Goal: Check status: Check status

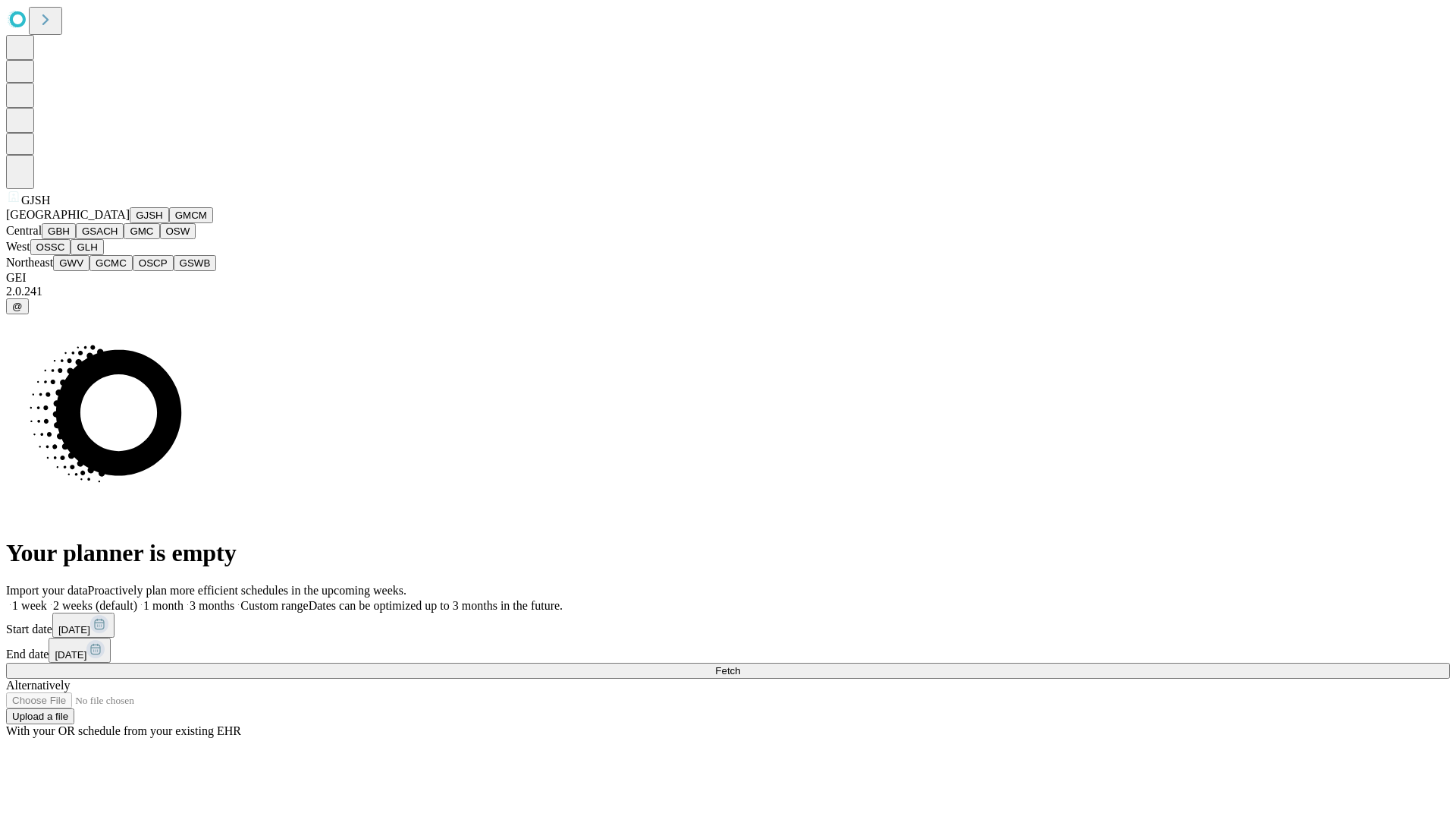
click at [130, 223] on button "GJSH" at bounding box center [149, 214] width 40 height 16
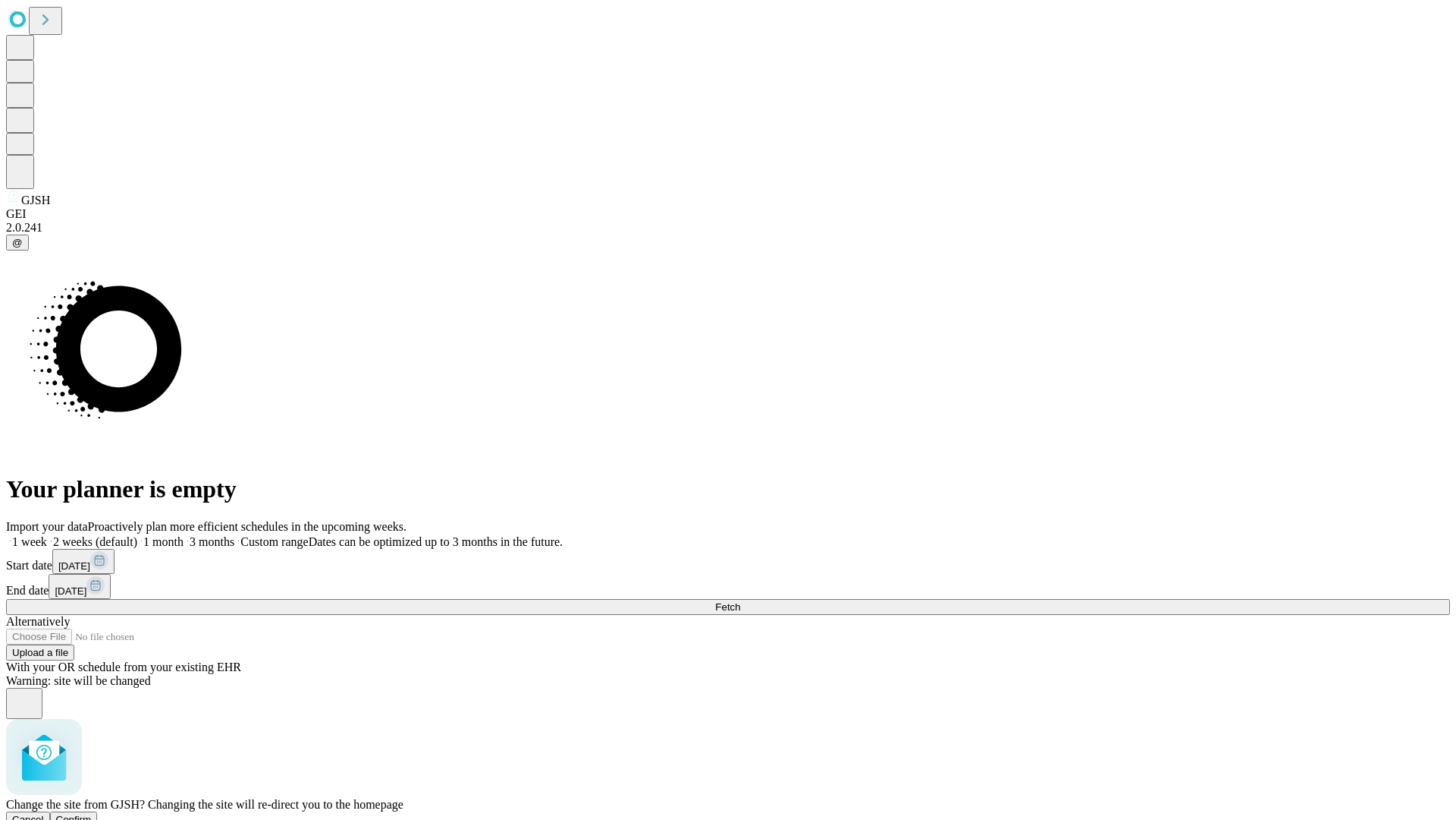
click at [92, 814] on span "Confirm" at bounding box center [74, 819] width 36 height 11
click at [137, 535] on label "2 weeks (default)" at bounding box center [92, 541] width 90 height 13
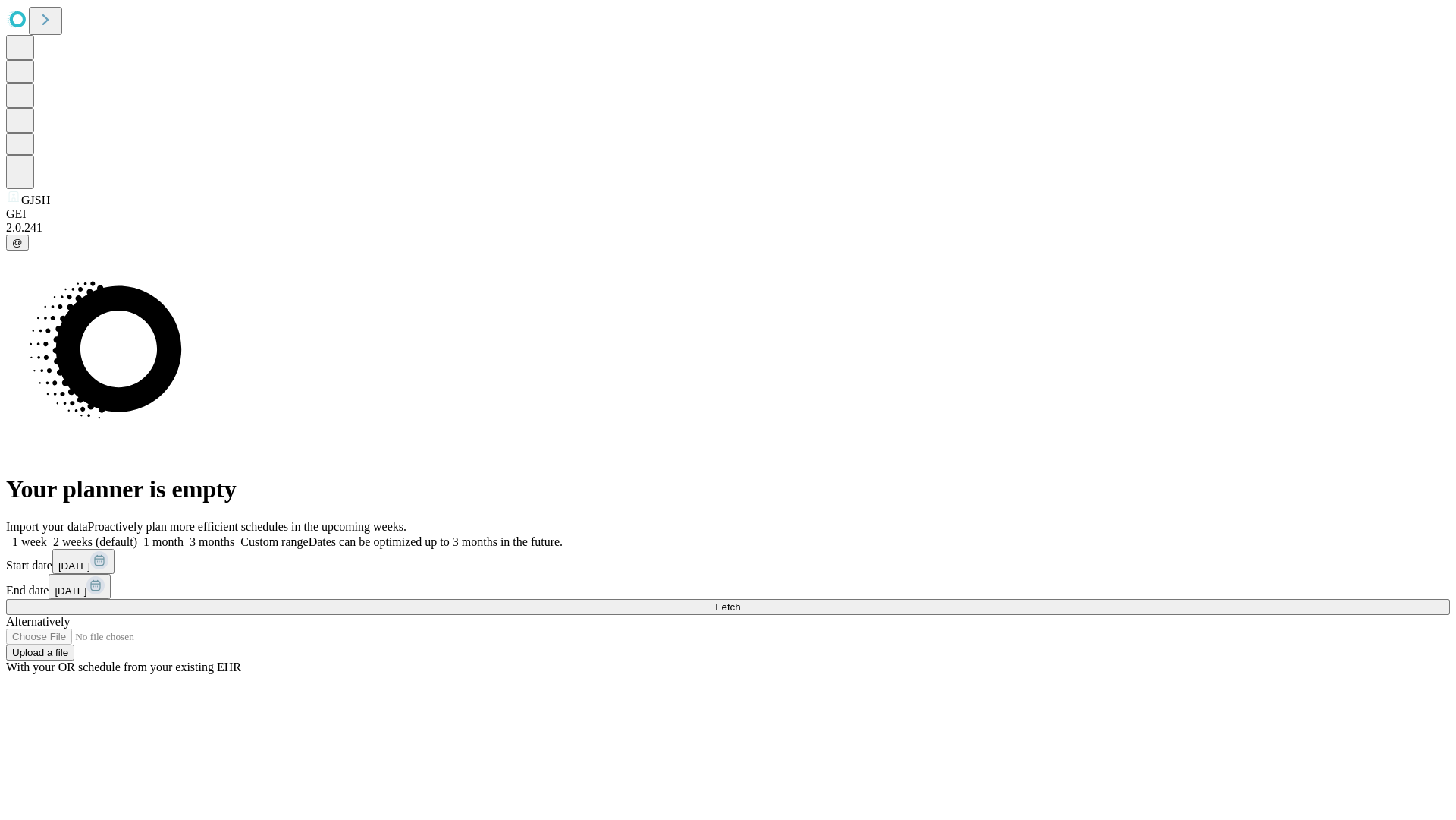
click at [740, 601] on span "Fetch" at bounding box center [728, 606] width 25 height 11
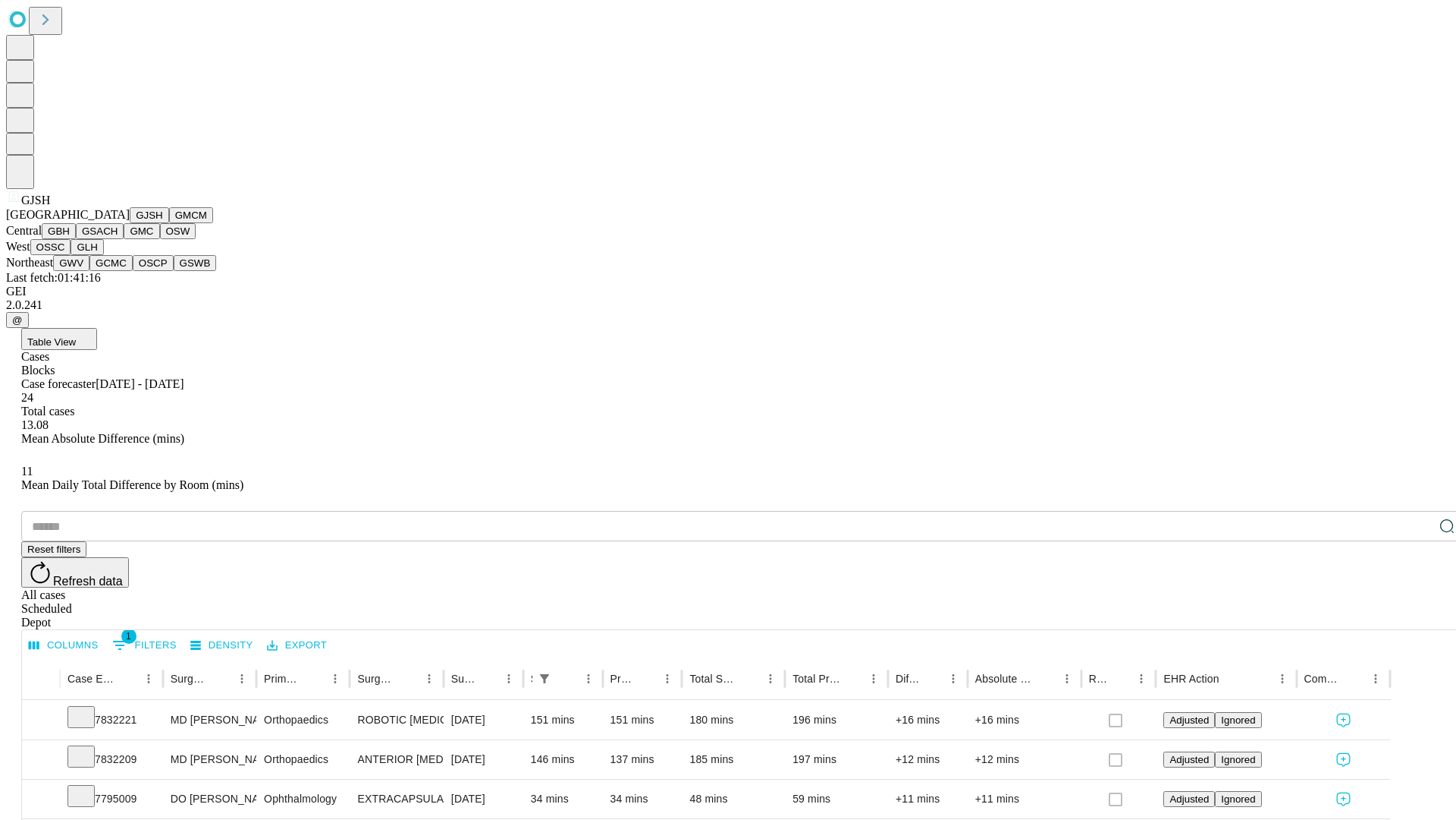
click at [169, 223] on button "GMCM" at bounding box center [191, 214] width 44 height 16
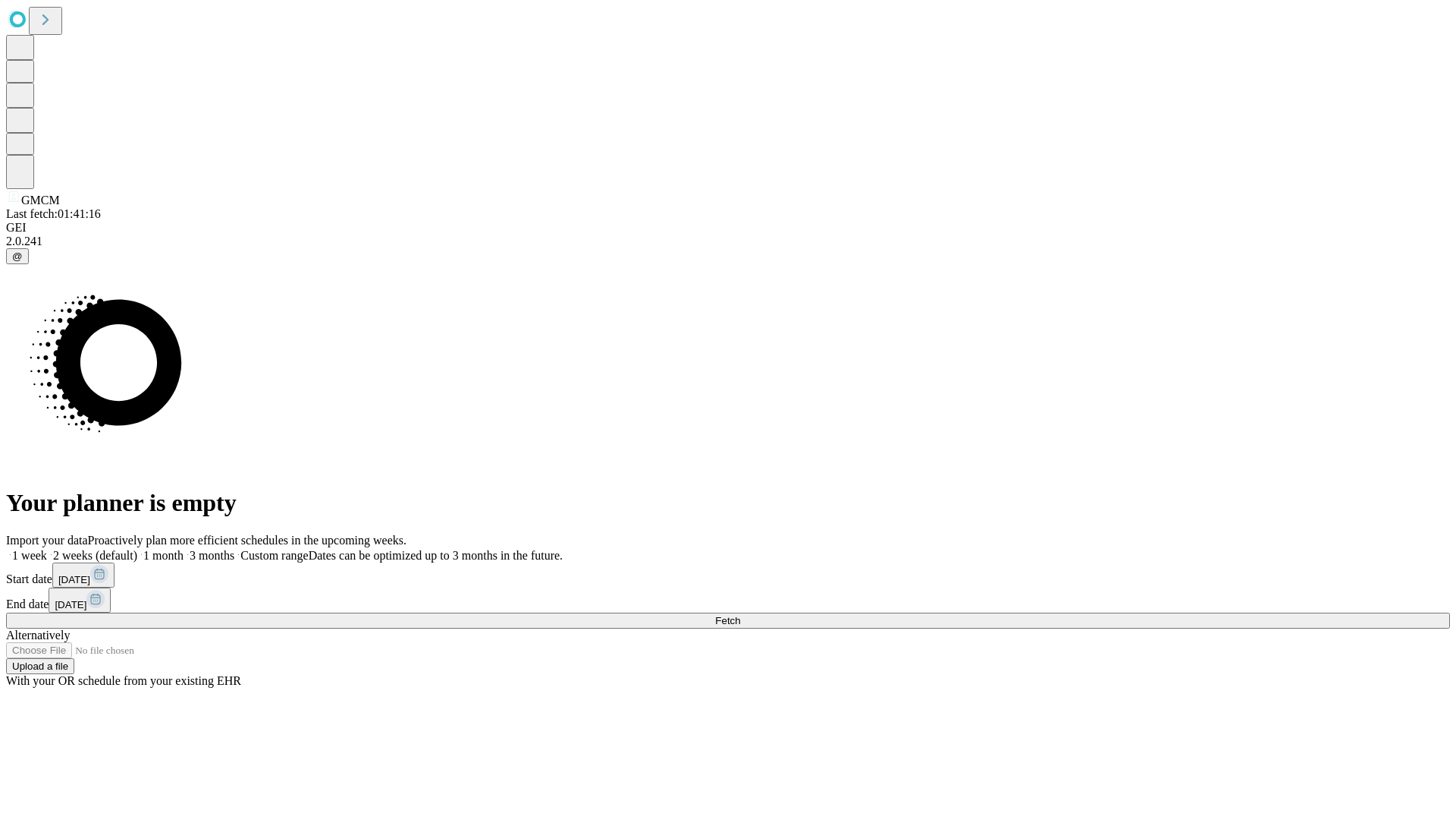
click at [137, 549] on label "2 weeks (default)" at bounding box center [92, 555] width 90 height 13
click at [740, 615] on span "Fetch" at bounding box center [728, 620] width 25 height 11
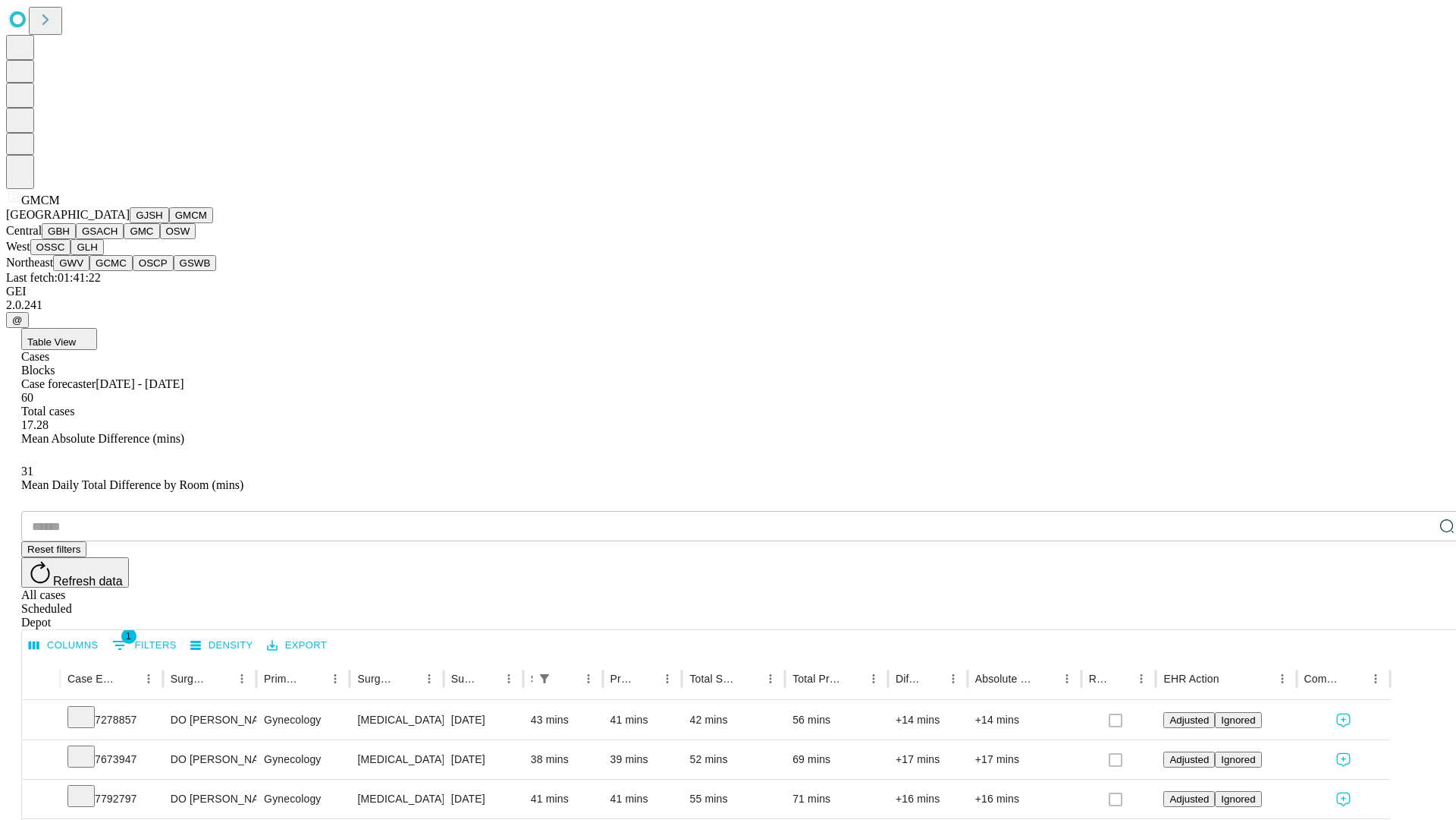
click at [75, 239] on button "GBH" at bounding box center [58, 230] width 34 height 16
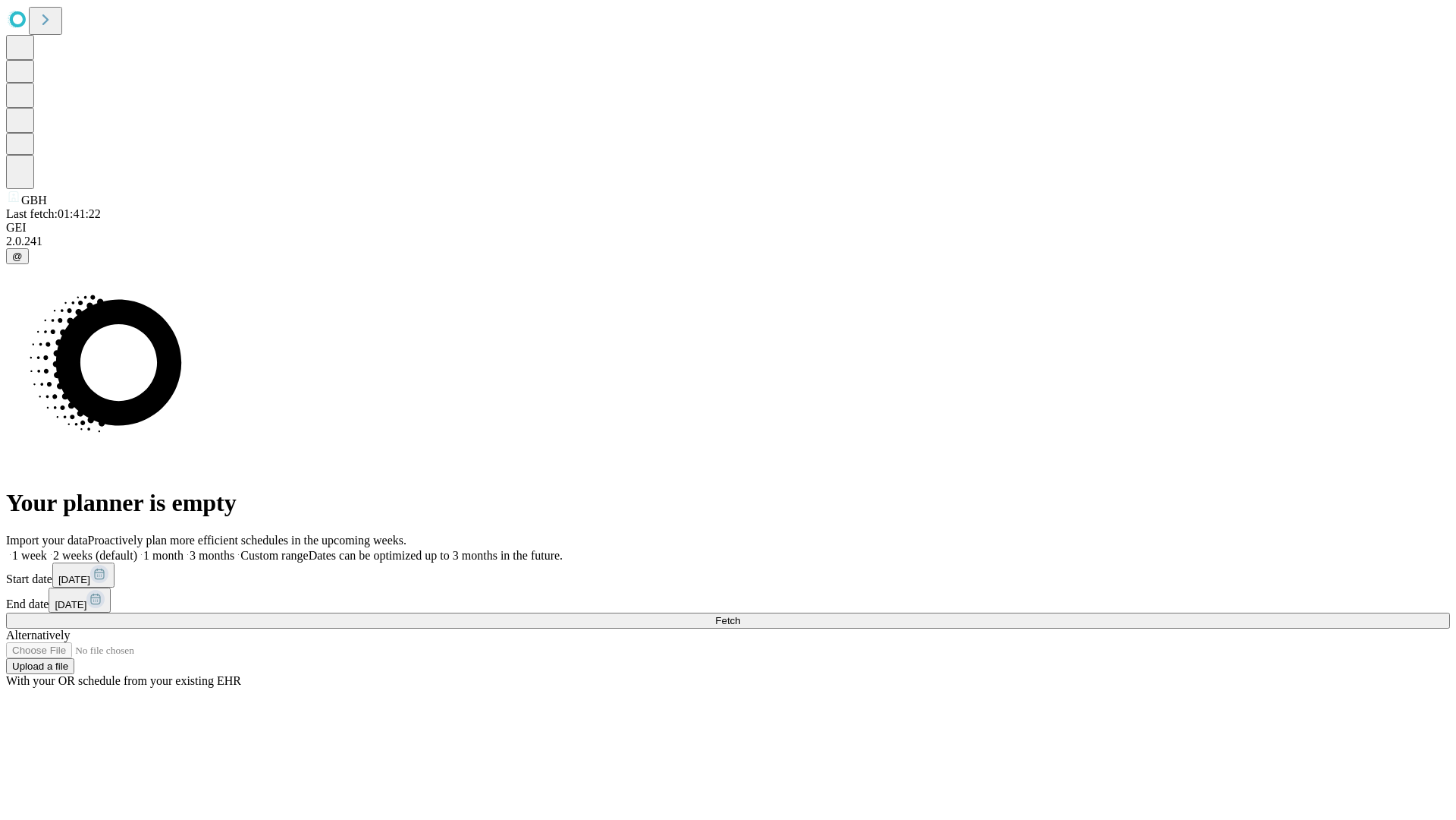
click at [137, 549] on label "2 weeks (default)" at bounding box center [92, 555] width 90 height 13
click at [740, 615] on span "Fetch" at bounding box center [728, 620] width 25 height 11
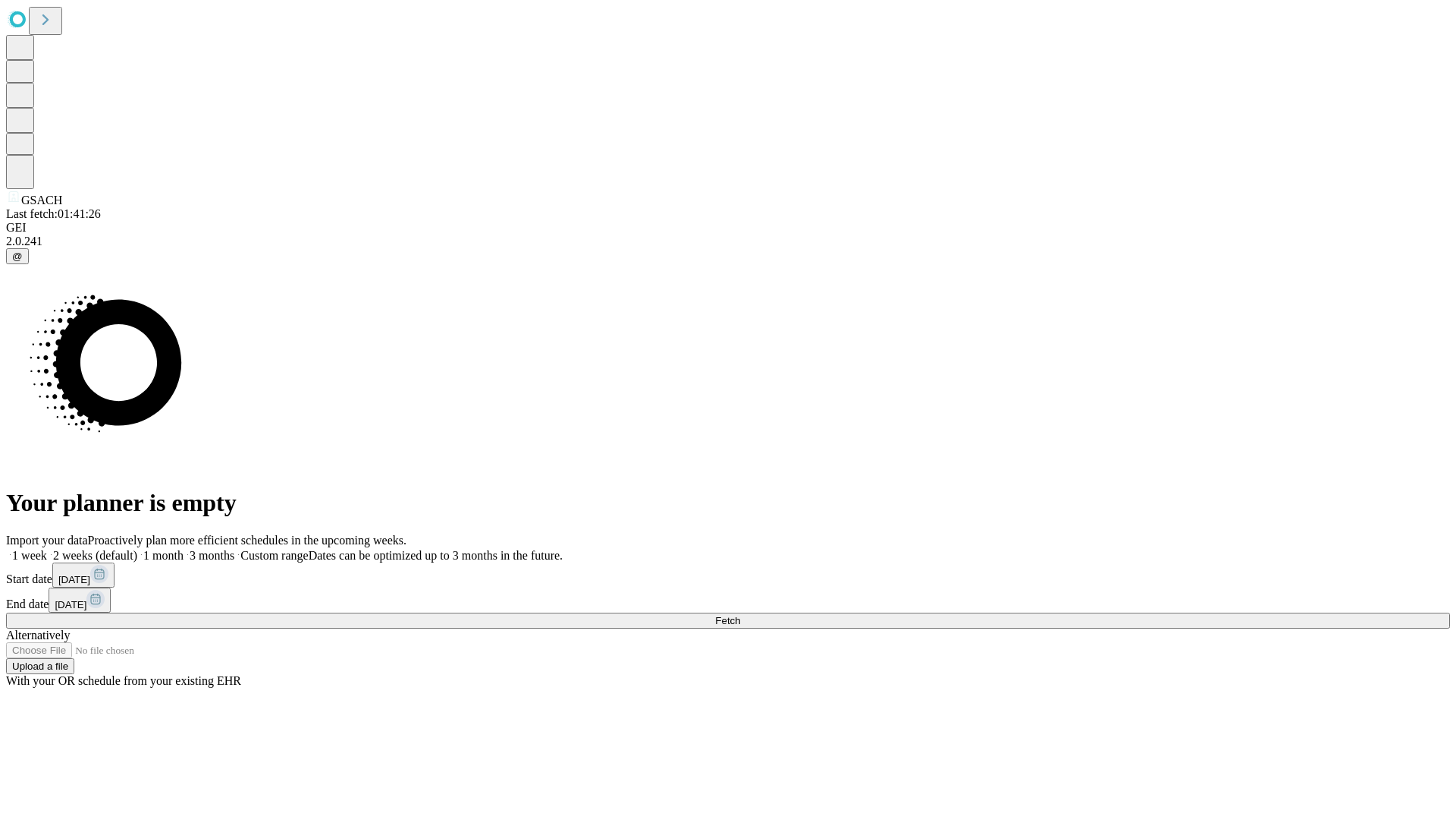
click at [740, 615] on span "Fetch" at bounding box center [728, 620] width 25 height 11
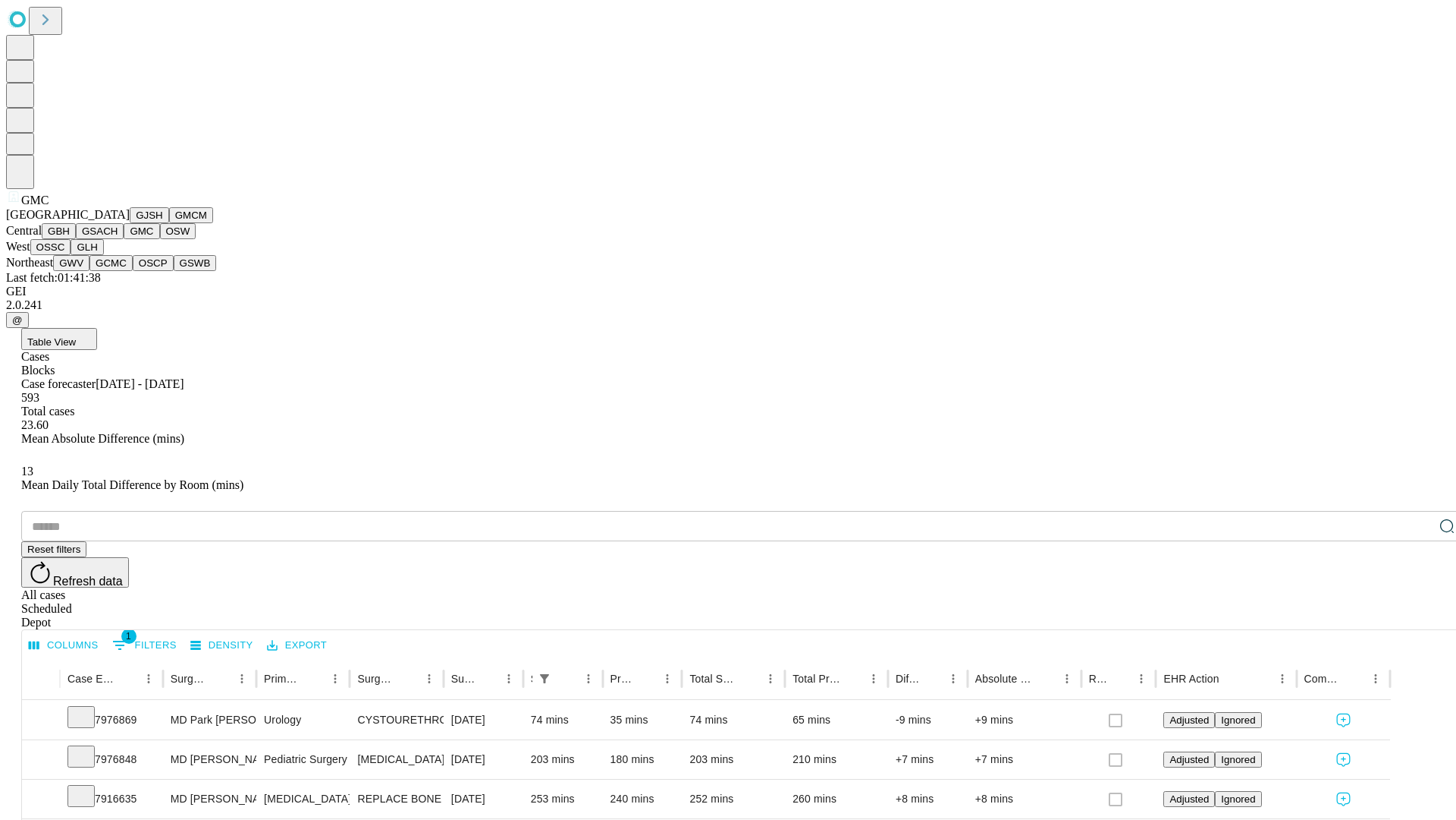
click at [160, 239] on button "OSW" at bounding box center [178, 230] width 37 height 16
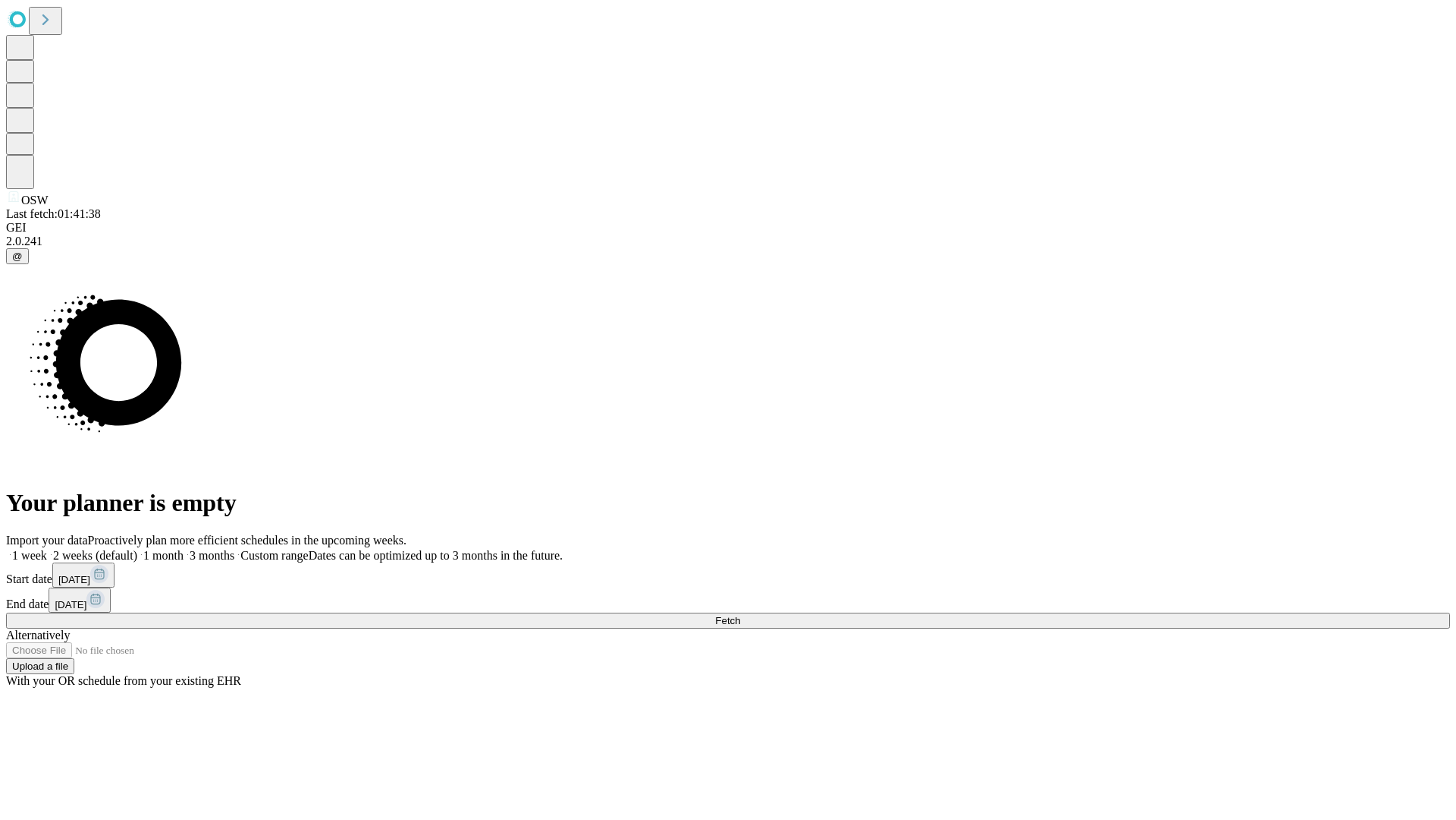
click at [137, 549] on label "2 weeks (default)" at bounding box center [92, 555] width 90 height 13
click at [740, 615] on span "Fetch" at bounding box center [728, 620] width 25 height 11
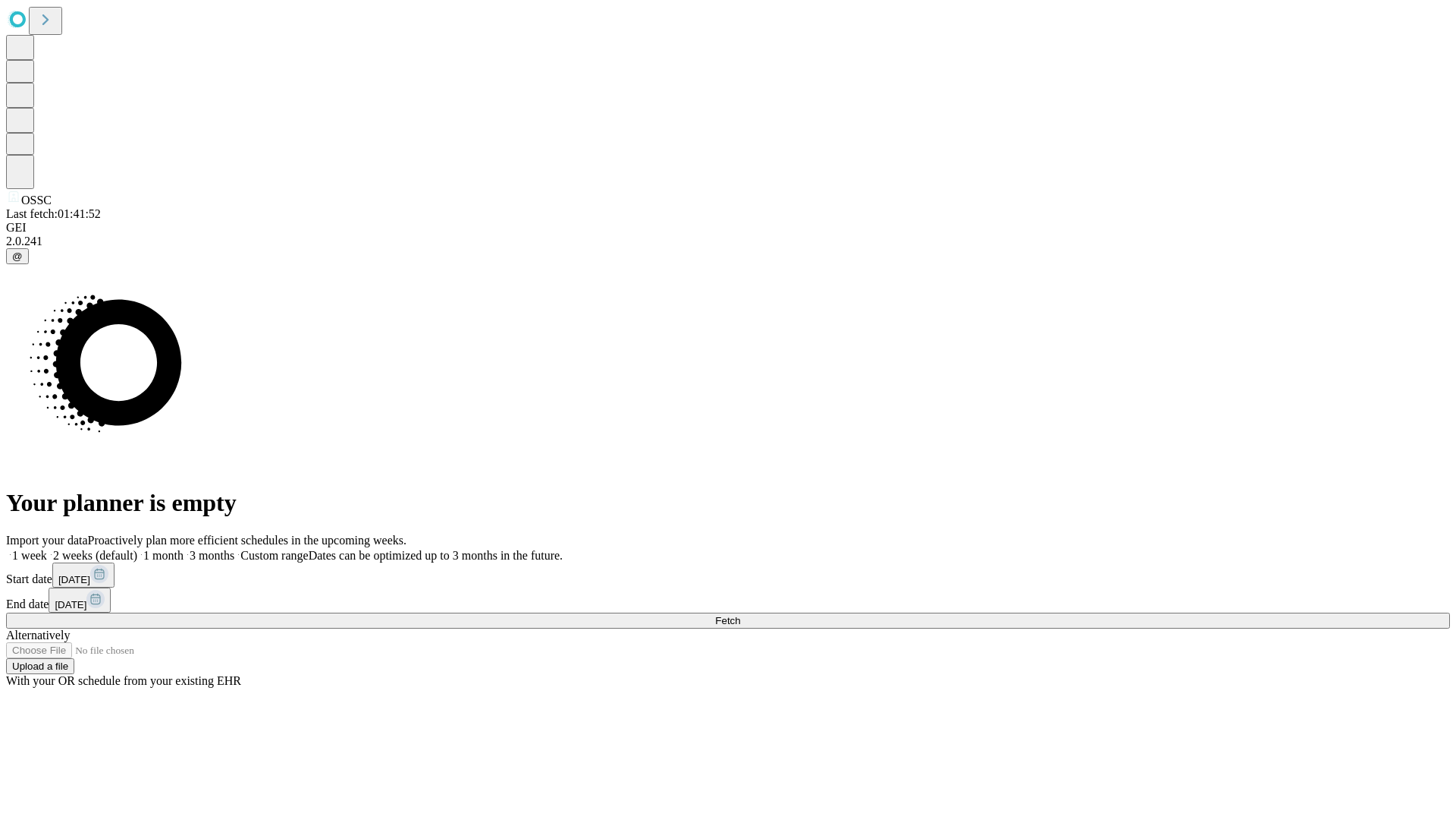
click at [740, 615] on span "Fetch" at bounding box center [728, 620] width 25 height 11
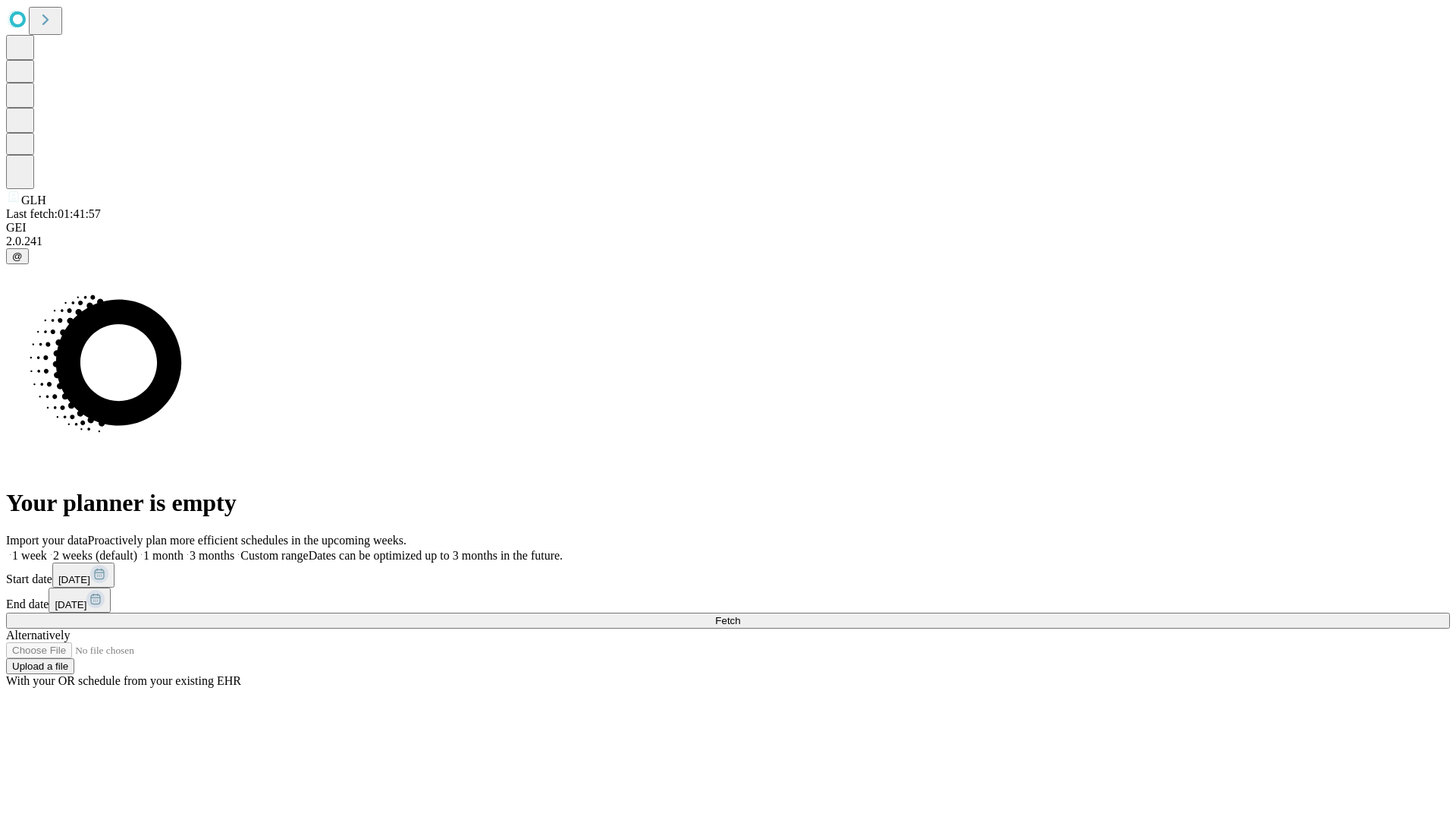
click at [740, 615] on span "Fetch" at bounding box center [728, 620] width 25 height 11
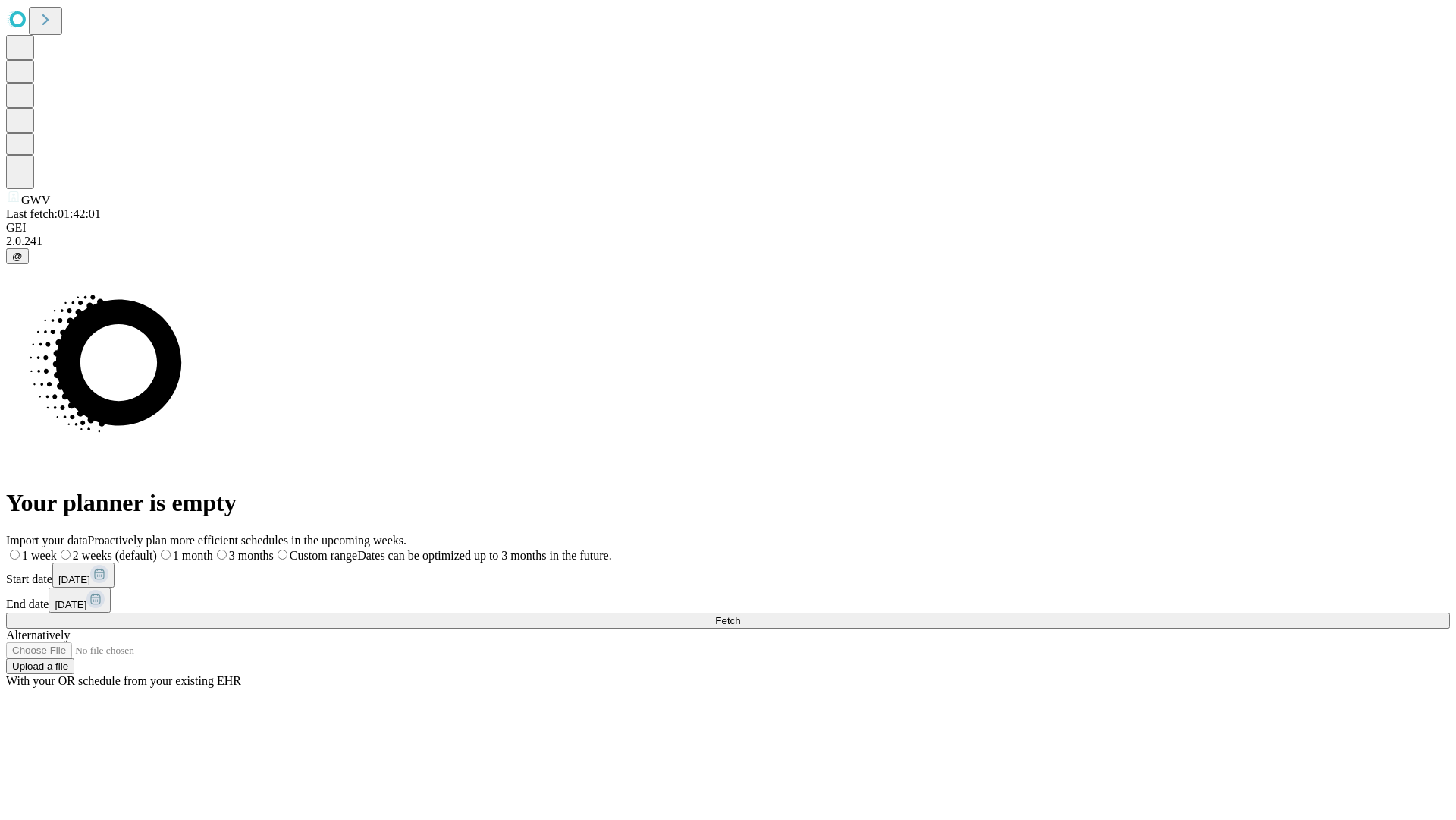
click at [157, 549] on label "2 weeks (default)" at bounding box center [107, 555] width 100 height 13
click at [740, 615] on span "Fetch" at bounding box center [728, 620] width 25 height 11
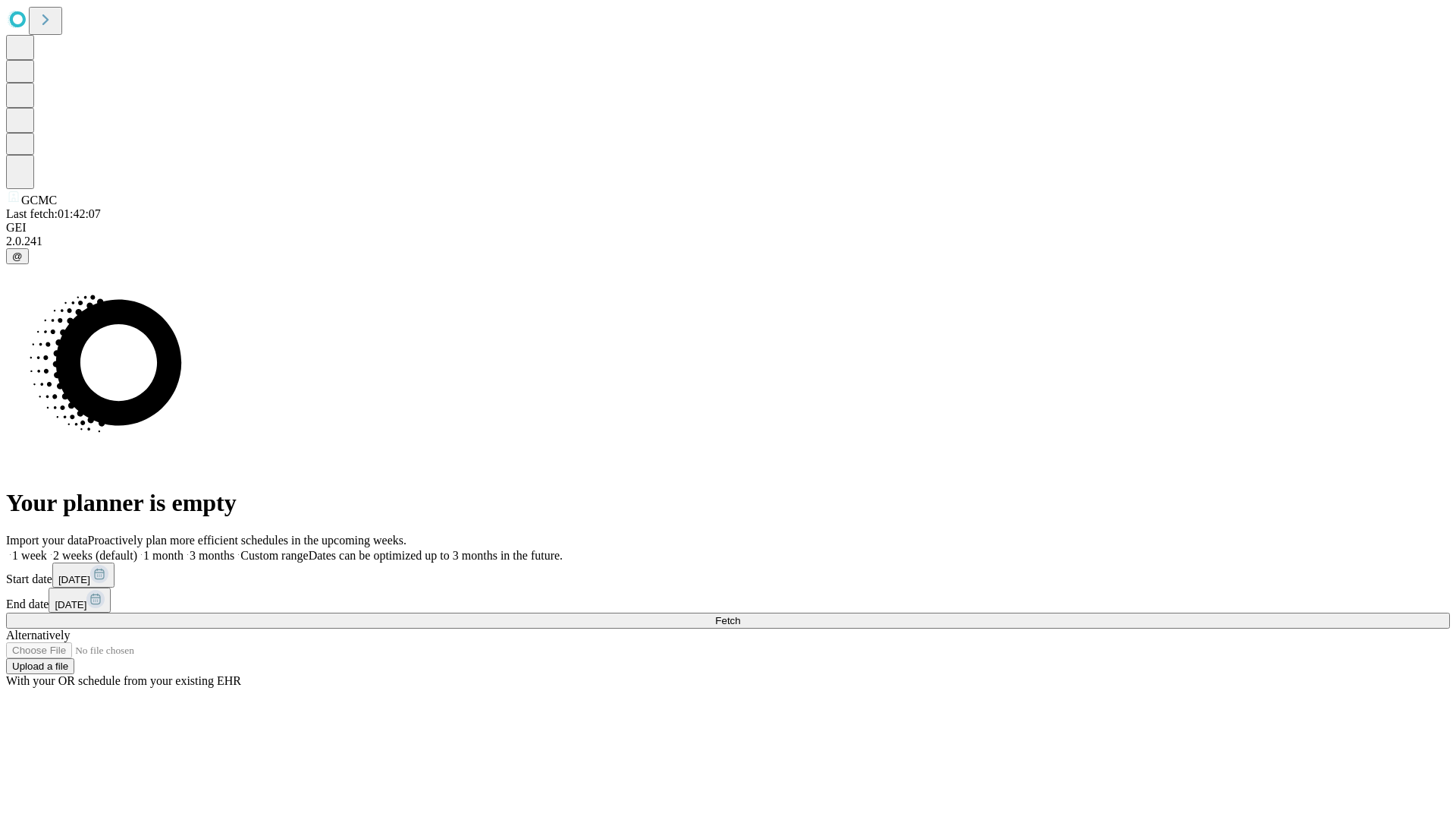
click at [137, 549] on label "2 weeks (default)" at bounding box center [92, 555] width 90 height 13
click at [740, 615] on span "Fetch" at bounding box center [728, 620] width 25 height 11
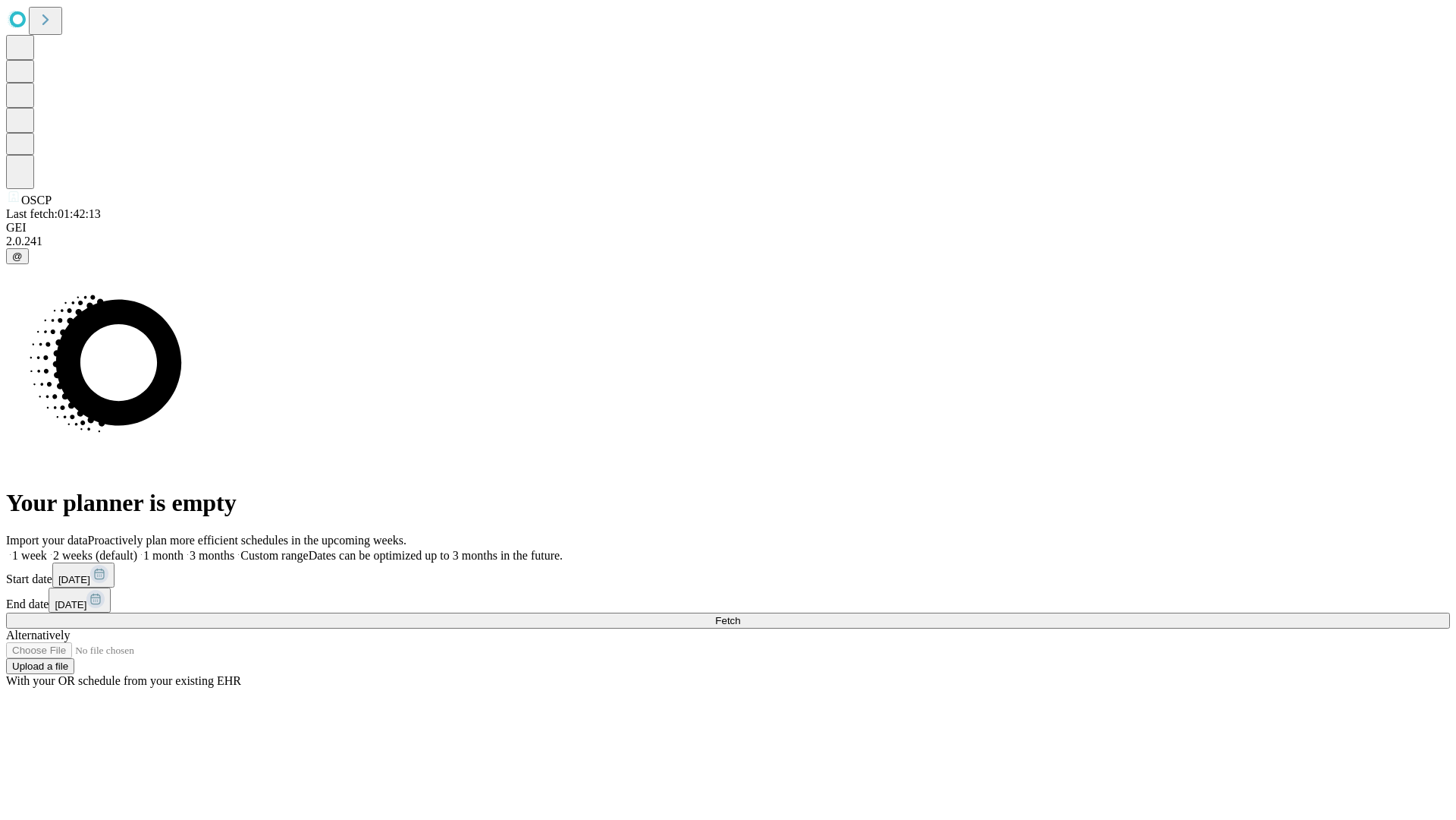
click at [137, 549] on label "2 weeks (default)" at bounding box center [92, 555] width 90 height 13
click at [740, 615] on span "Fetch" at bounding box center [728, 620] width 25 height 11
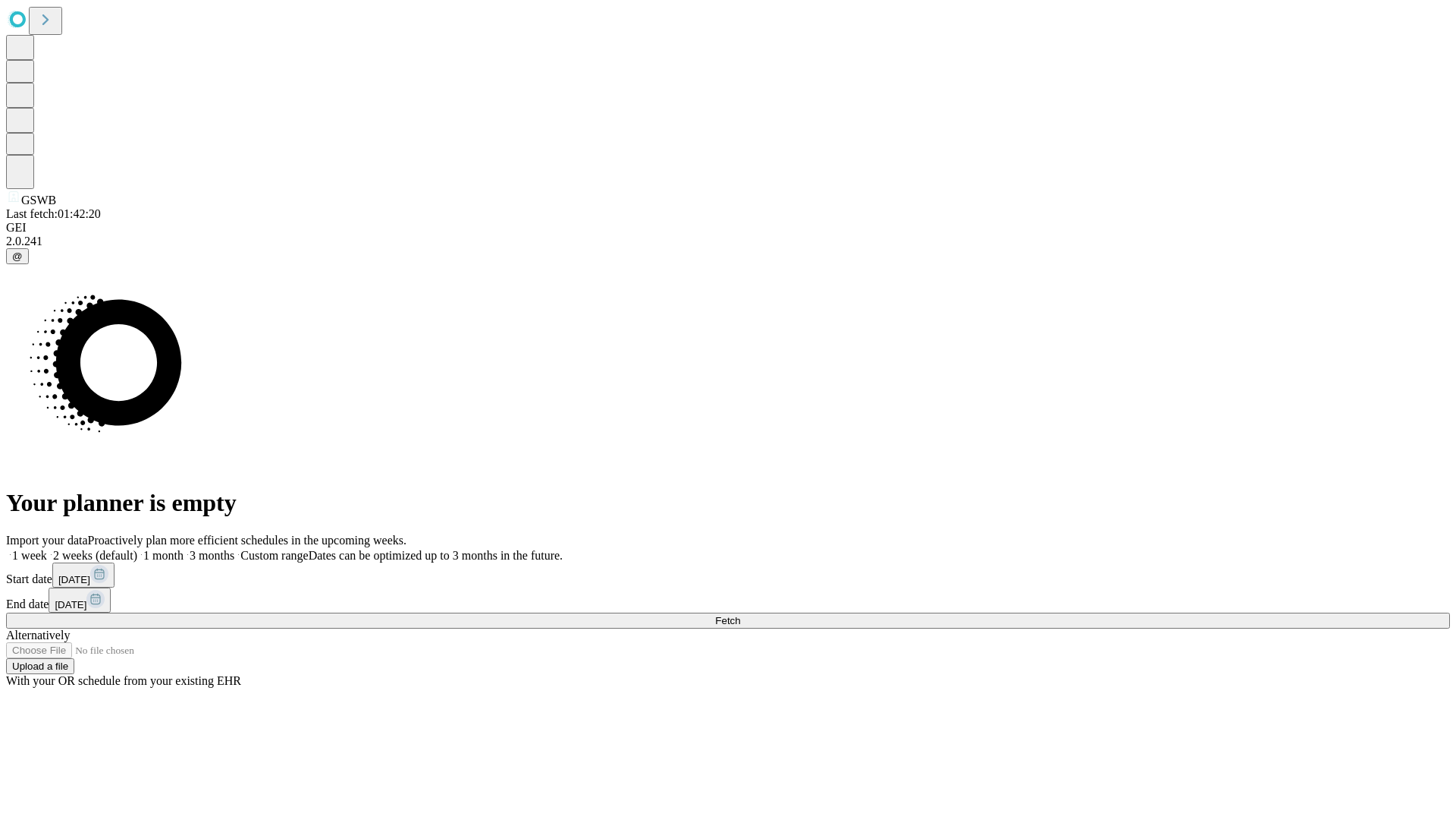
click at [137, 549] on label "2 weeks (default)" at bounding box center [92, 555] width 90 height 13
click at [740, 615] on span "Fetch" at bounding box center [728, 620] width 25 height 11
